Goal: Transaction & Acquisition: Purchase product/service

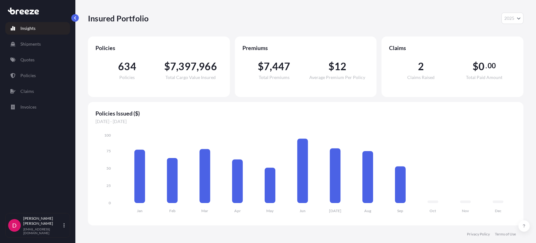
select select "2025"
click at [36, 58] on link "Quotes" at bounding box center [37, 59] width 65 height 13
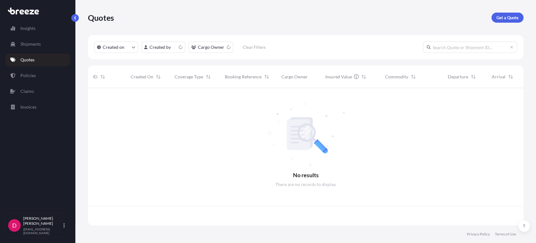
scroll to position [135, 430]
click at [516, 19] on p "Get a Quote" at bounding box center [508, 17] width 22 height 6
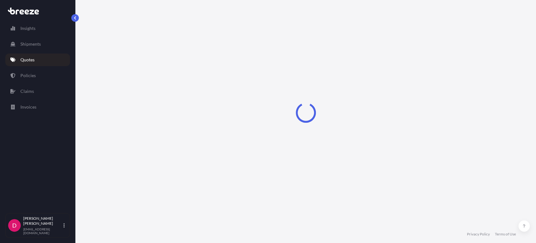
select select "Sea"
select select "1"
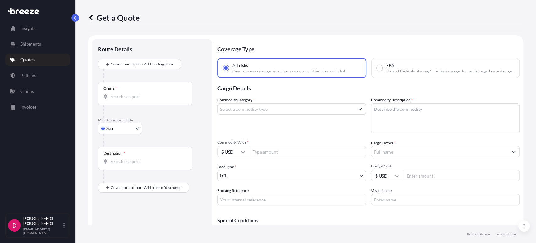
scroll to position [10, 0]
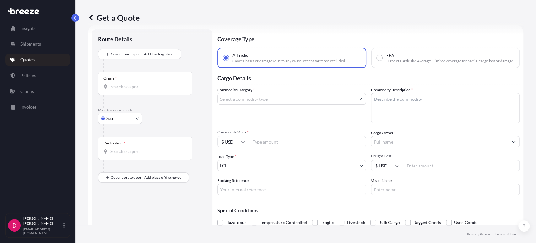
click at [121, 121] on body "Insights Shipments Quotes Policies Claims Invoices D [PERSON_NAME] [EMAIL_ADDRE…" at bounding box center [268, 121] width 536 height 243
click at [116, 156] on span "Road" at bounding box center [115, 157] width 10 height 6
select select "Road"
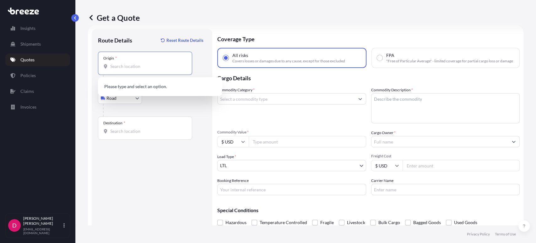
click at [127, 68] on input "Origin *" at bounding box center [147, 66] width 74 height 6
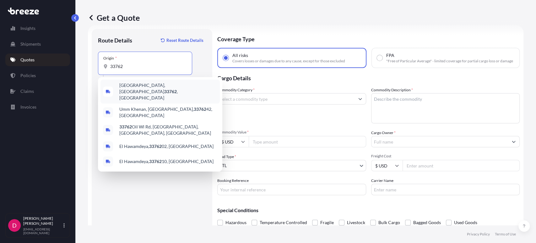
click at [133, 85] on span "[GEOGRAPHIC_DATA] , [GEOGRAPHIC_DATA]" at bounding box center [168, 91] width 98 height 19
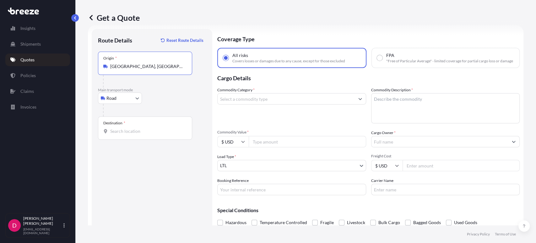
type input "[GEOGRAPHIC_DATA], [GEOGRAPHIC_DATA]"
click at [133, 130] on input "Destination *" at bounding box center [147, 131] width 74 height 6
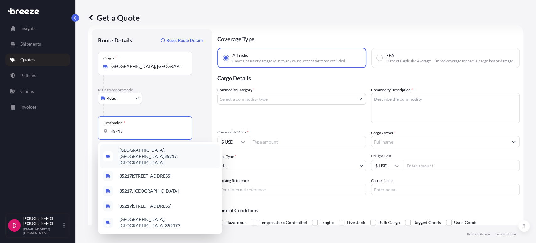
click at [146, 152] on span "[GEOGRAPHIC_DATA], AL 35217 , [GEOGRAPHIC_DATA]" at bounding box center [168, 156] width 98 height 19
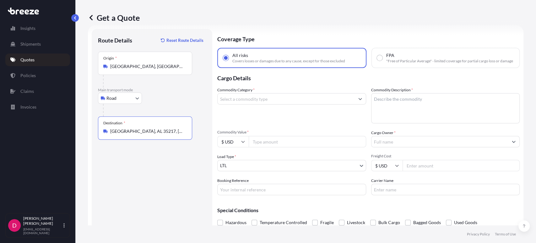
type input "[GEOGRAPHIC_DATA], AL 35217, [GEOGRAPHIC_DATA]"
click at [292, 147] on input "Commodity Value *" at bounding box center [308, 141] width 118 height 11
paste input "10590.00"
type input "10590.00"
click at [234, 104] on input "Commodity Category *" at bounding box center [286, 98] width 137 height 11
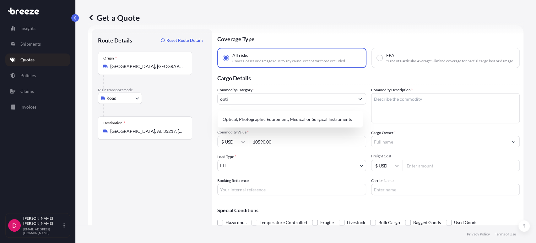
click at [251, 123] on div "Commodity Category * opti" at bounding box center [291, 105] width 149 height 36
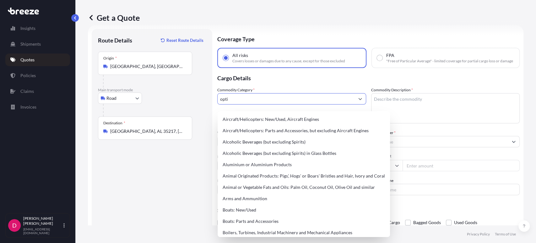
click at [250, 104] on input "opti" at bounding box center [286, 98] width 137 height 11
click at [234, 101] on input "opti" at bounding box center [286, 98] width 137 height 11
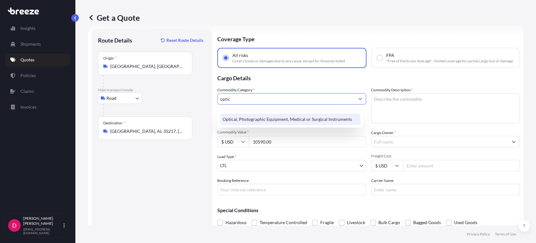
click at [256, 122] on div "Optical, Photographic Equipment, Medical or Surgical Instruments" at bounding box center [290, 118] width 140 height 11
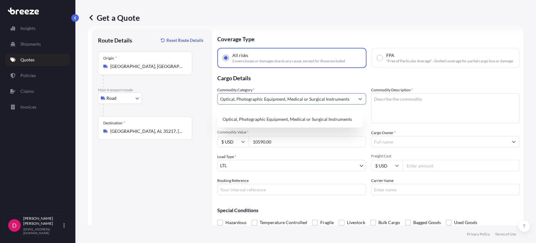
type input "Optical, Photographic Equipment, Medical or Surgical Instruments"
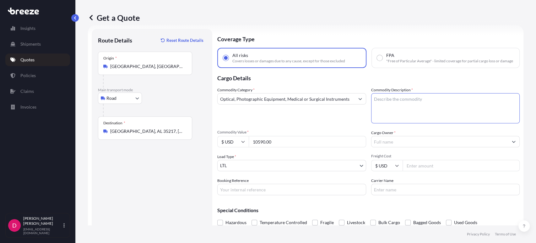
click at [395, 106] on textarea "Commodity Description *" at bounding box center [445, 108] width 149 height 30
type textarea "MEDICAL INSTRUMENTS"
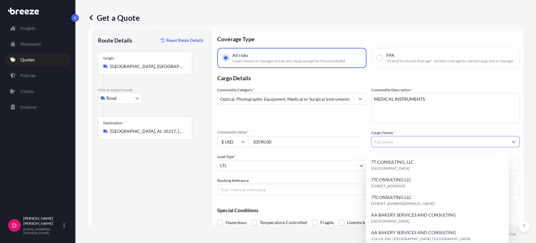
click at [422, 143] on input "Cargo Owner *" at bounding box center [440, 141] width 137 height 11
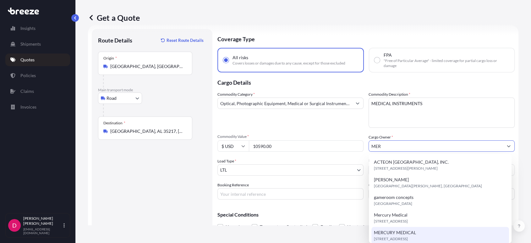
click at [391, 237] on span "[STREET_ADDRESS]" at bounding box center [391, 238] width 34 height 6
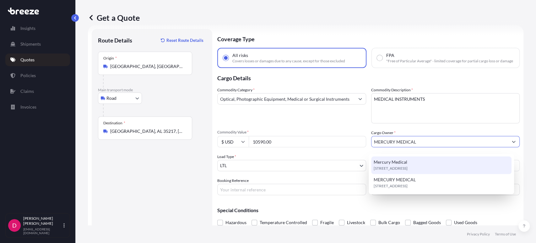
click at [418, 171] on div "Mercury Medical [STREET_ADDRESS]" at bounding box center [441, 165] width 140 height 18
type input "Mercury Medical"
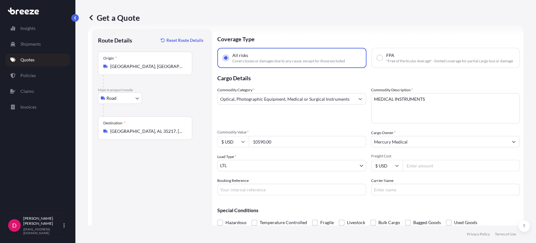
click at [418, 171] on input "Freight Cost" at bounding box center [462, 165] width 118 height 11
type input "352.01"
click at [247, 190] on input "Booking Reference" at bounding box center [291, 188] width 149 height 11
type input "485738"
click at [413, 193] on input "Carrier Name" at bounding box center [445, 188] width 149 height 11
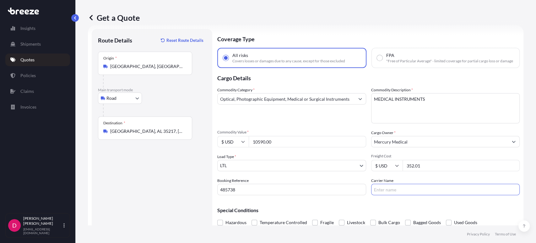
type input "AAA [PERSON_NAME]"
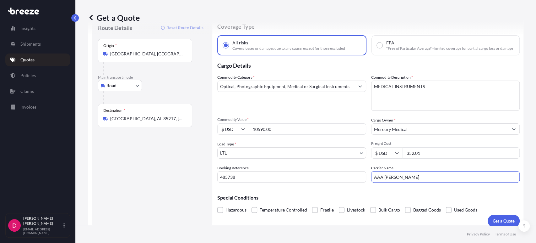
scroll to position [32, 0]
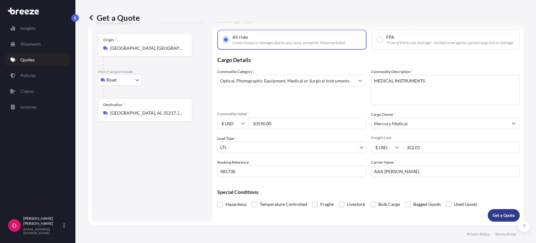
click at [500, 212] on p "Get a Quote" at bounding box center [504, 215] width 22 height 6
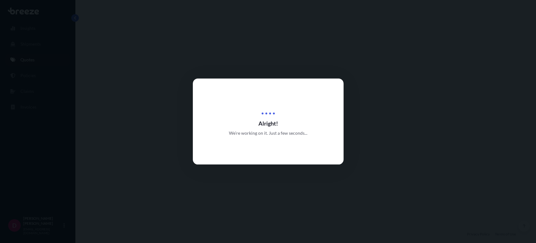
select select "Road"
select select "1"
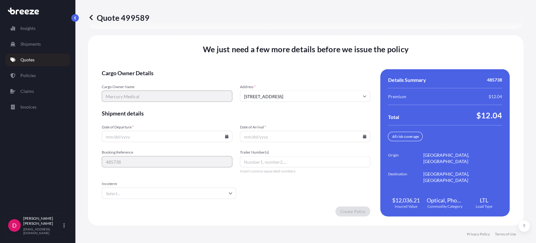
scroll to position [863, 0]
click at [226, 136] on icon at bounding box center [227, 136] width 4 height 4
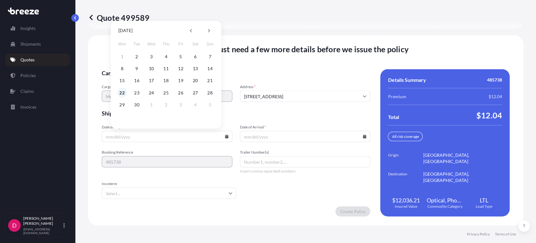
click at [122, 95] on button "22" at bounding box center [122, 92] width 10 height 10
type input "[DATE]"
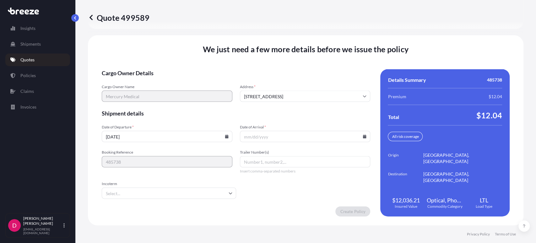
click at [363, 136] on icon at bounding box center [364, 136] width 3 height 4
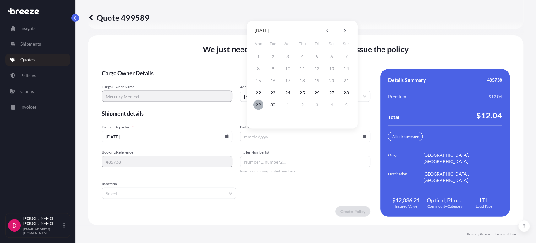
click at [255, 106] on button "29" at bounding box center [259, 104] width 10 height 10
type input "[DATE]"
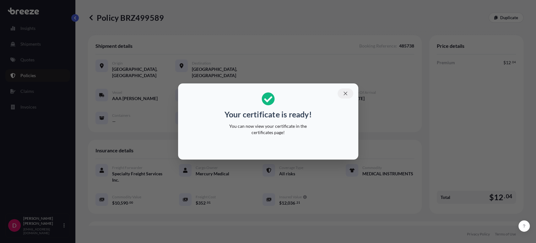
click at [346, 92] on icon "button" at bounding box center [346, 93] width 6 height 6
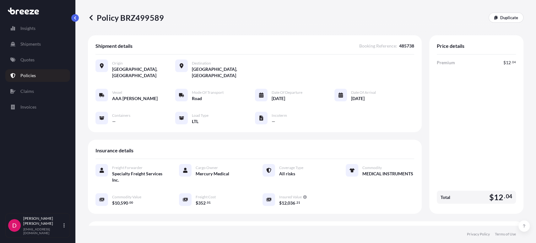
click at [138, 14] on p "Policy BRZ499589" at bounding box center [126, 18] width 76 height 10
copy p "BRZ499589"
